Goal: Task Accomplishment & Management: Manage account settings

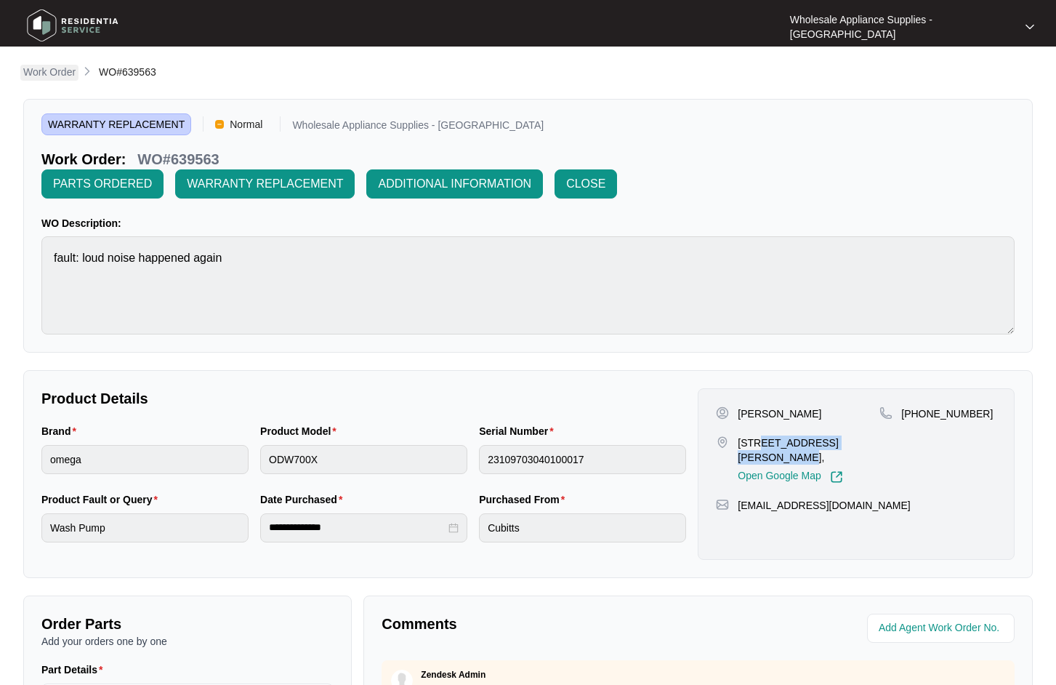
click at [58, 68] on p "Work Order" at bounding box center [49, 72] width 52 height 15
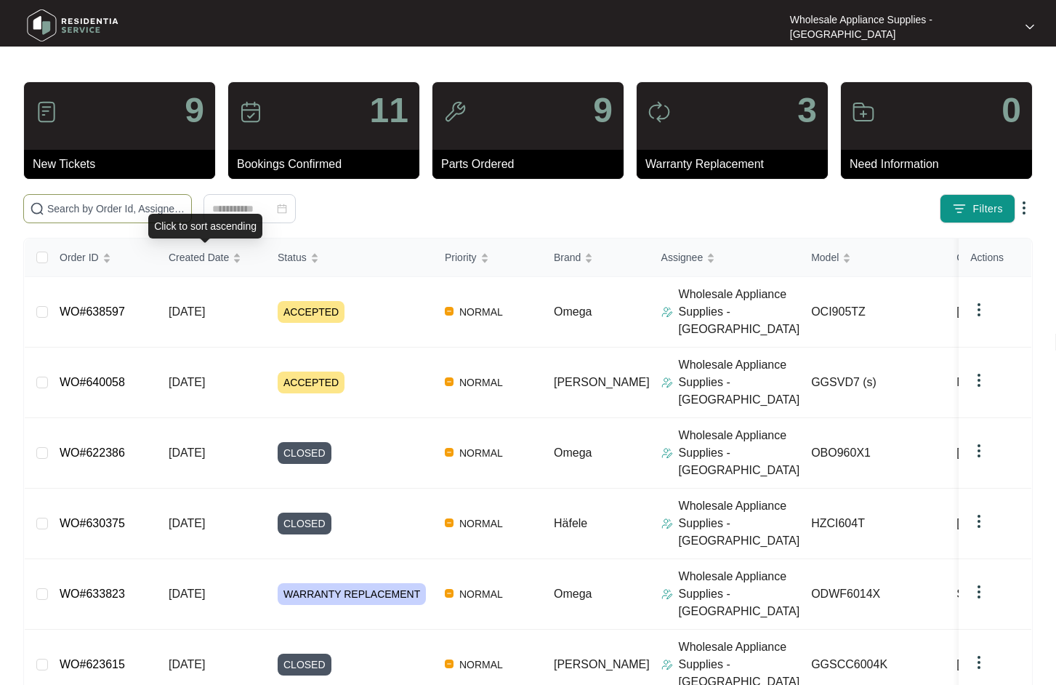
click at [135, 208] on input "text" at bounding box center [116, 209] width 138 height 16
paste input "OCI905TZ"
type input "OCI905TZ"
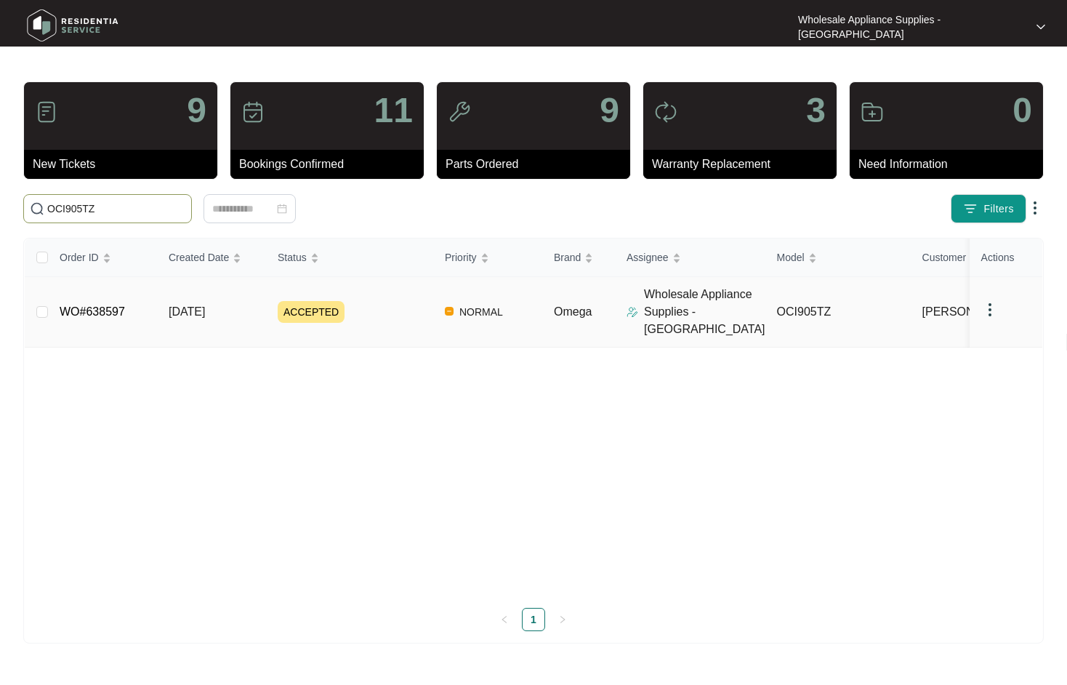
click at [205, 306] on span "[DATE]" at bounding box center [187, 311] width 36 height 12
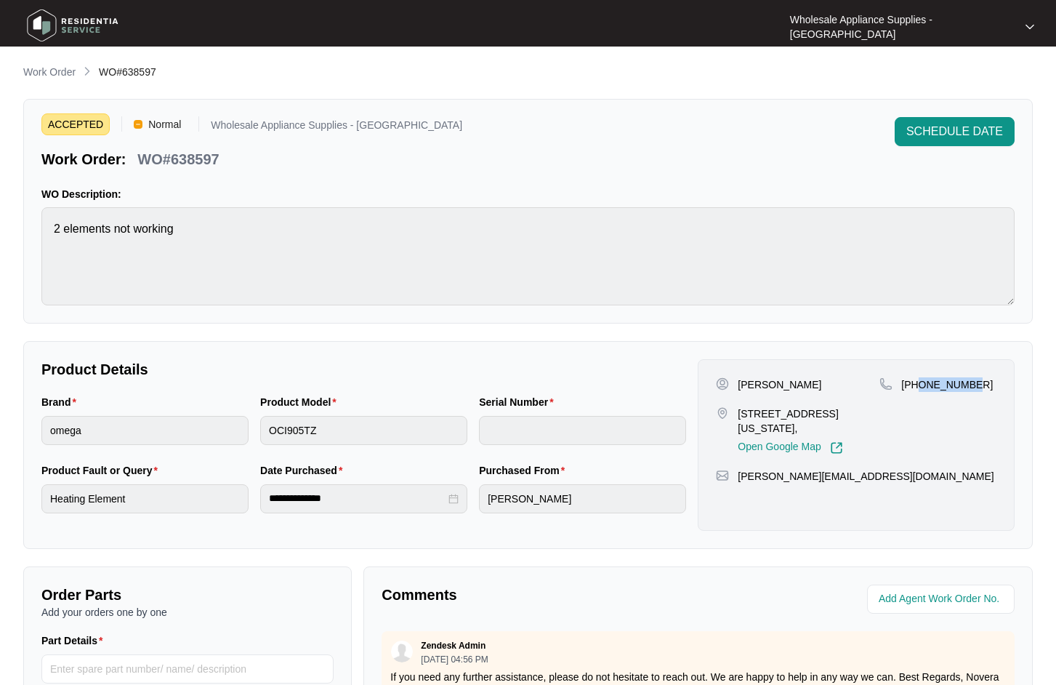
drag, startPoint x: 978, startPoint y: 388, endPoint x: 919, endPoint y: 384, distance: 58.3
click at [919, 384] on div "[PHONE_NUMBER]" at bounding box center [937, 384] width 117 height 15
copy p "451846921"
click at [964, 132] on span "SCHEDULE DATE" at bounding box center [954, 131] width 97 height 17
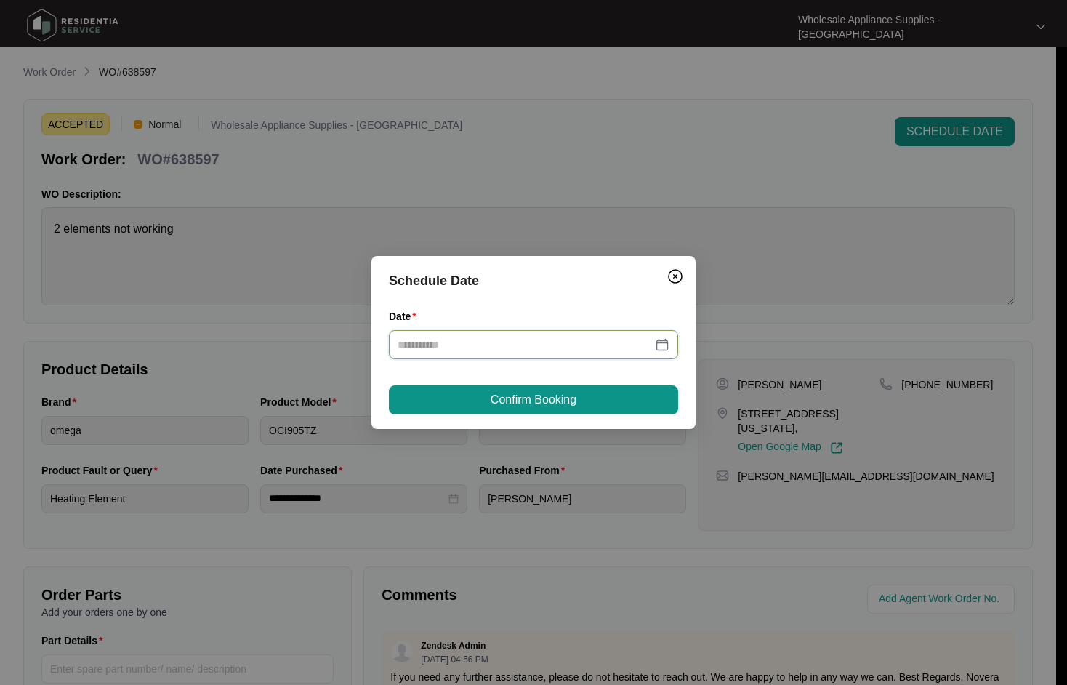
click at [525, 345] on input "Date" at bounding box center [525, 345] width 254 height 16
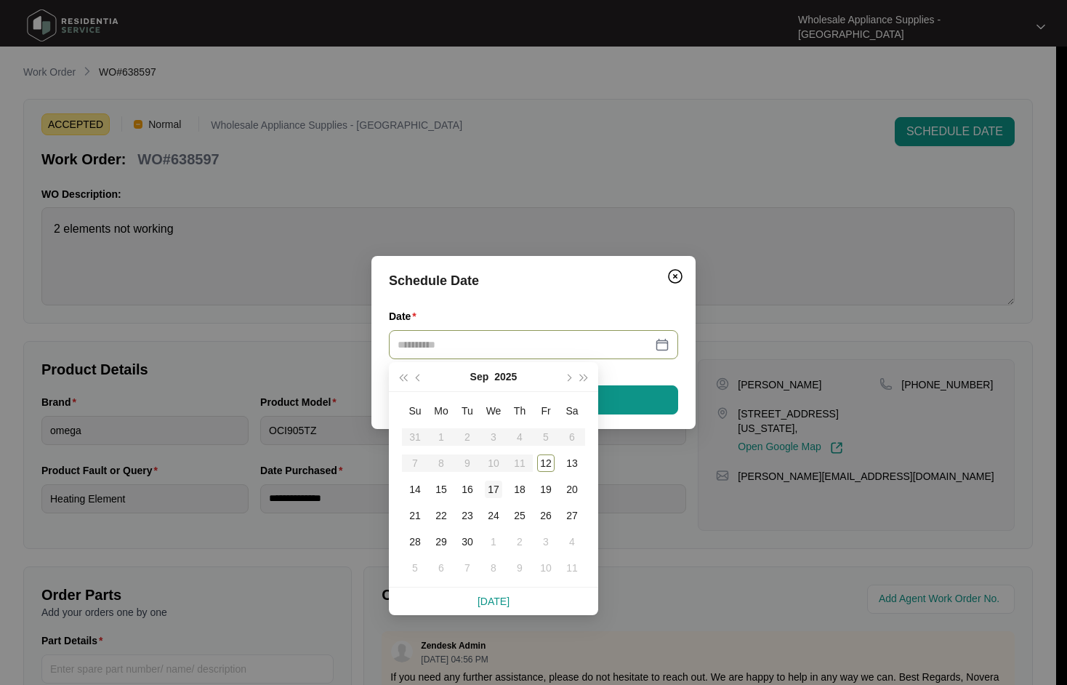
click at [489, 490] on div "17" at bounding box center [493, 488] width 17 height 17
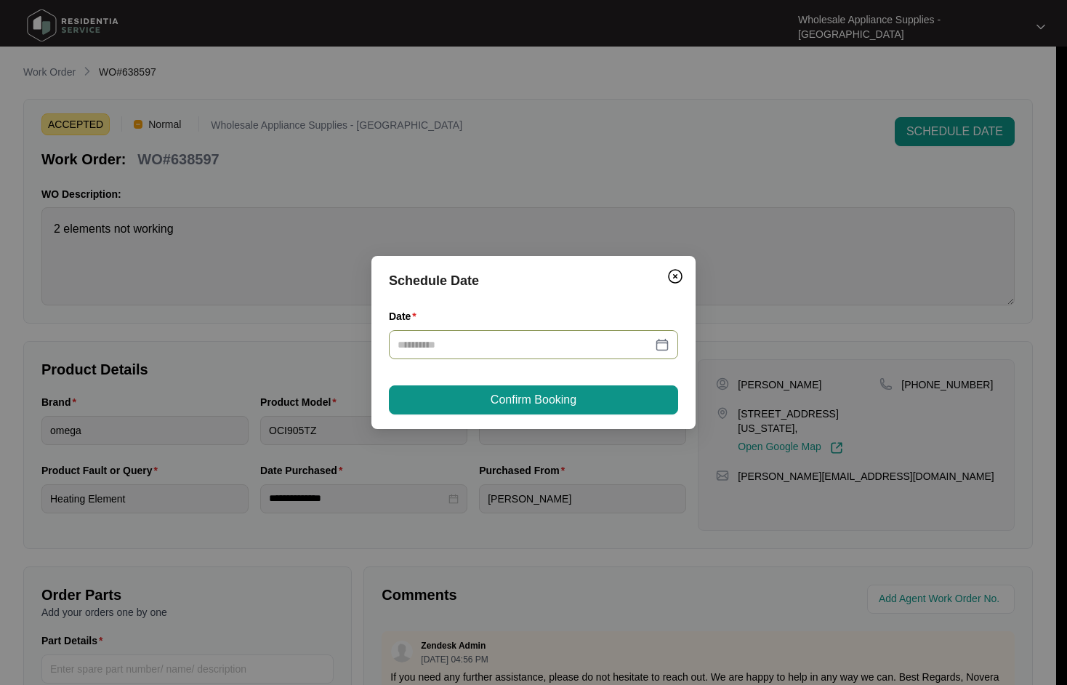
type input "**********"
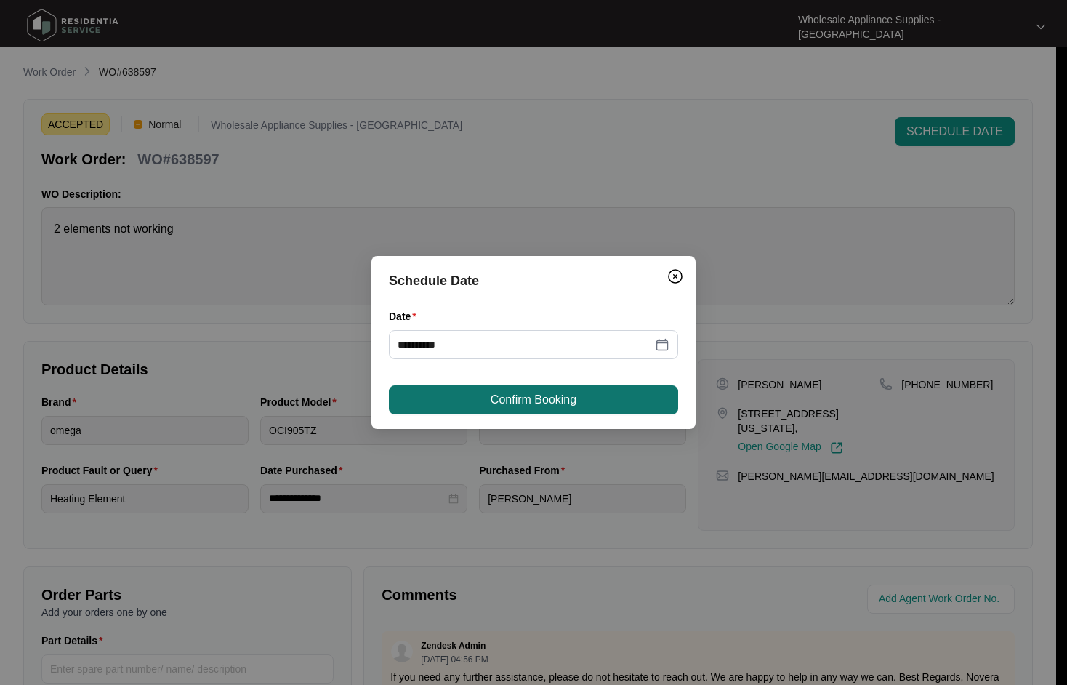
click at [564, 393] on span "Confirm Booking" at bounding box center [534, 399] width 86 height 17
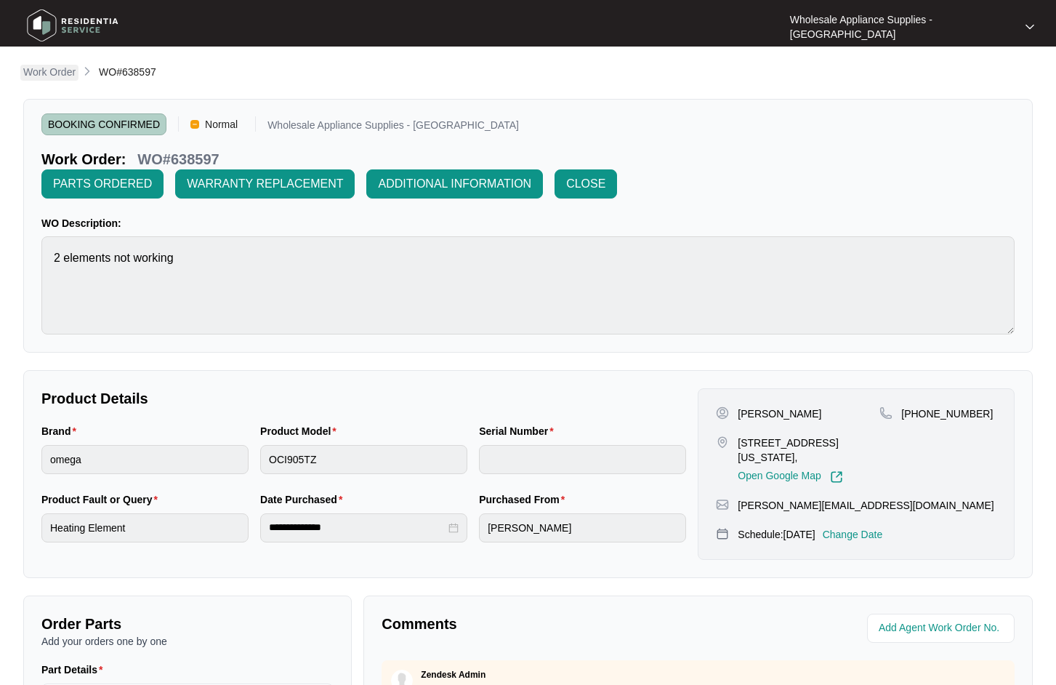
click at [40, 78] on p "Work Order" at bounding box center [49, 72] width 52 height 15
